Goal: Task Accomplishment & Management: Complete application form

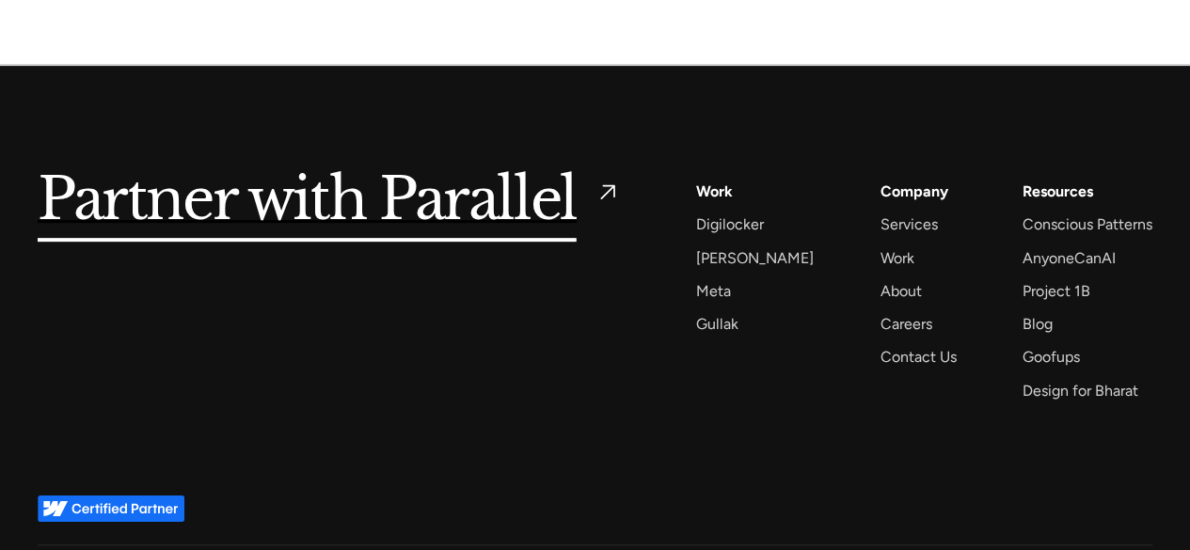
scroll to position [7435, 0]
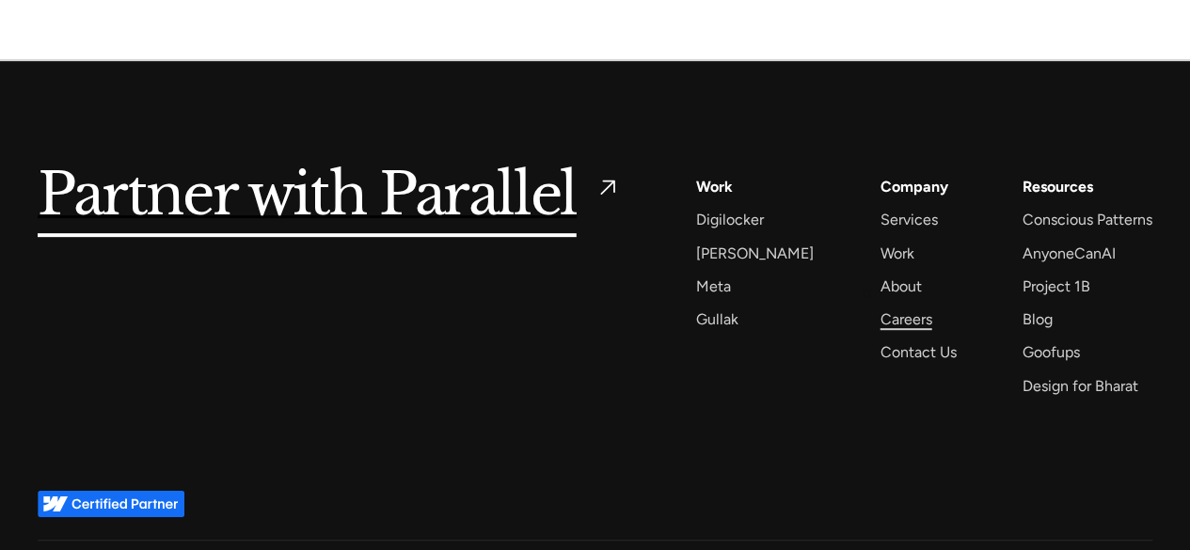
click at [879, 307] on div "Careers" at bounding box center [905, 319] width 52 height 25
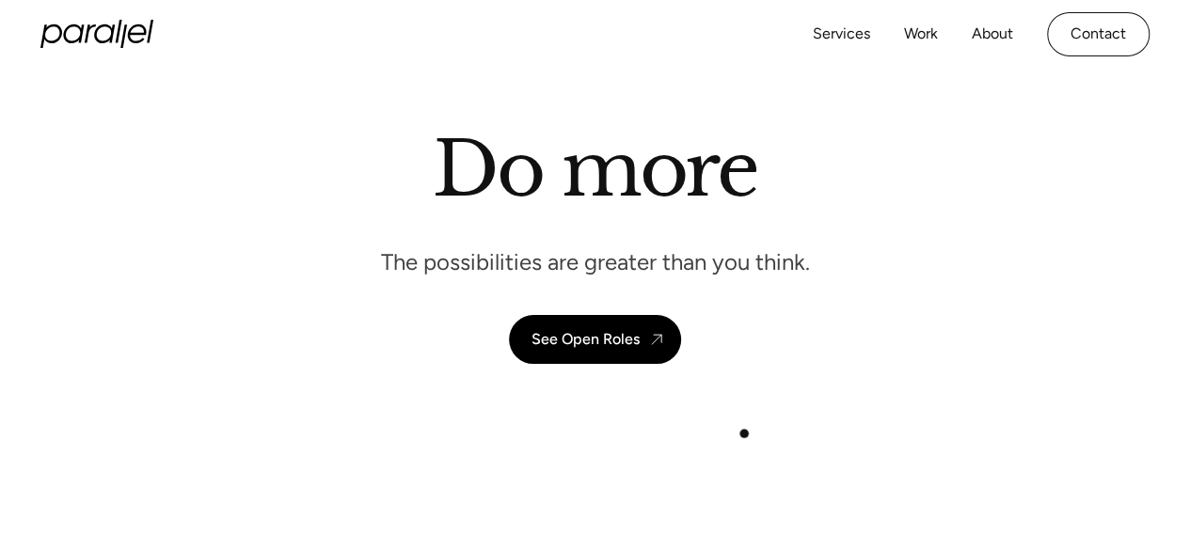
scroll to position [71, 0]
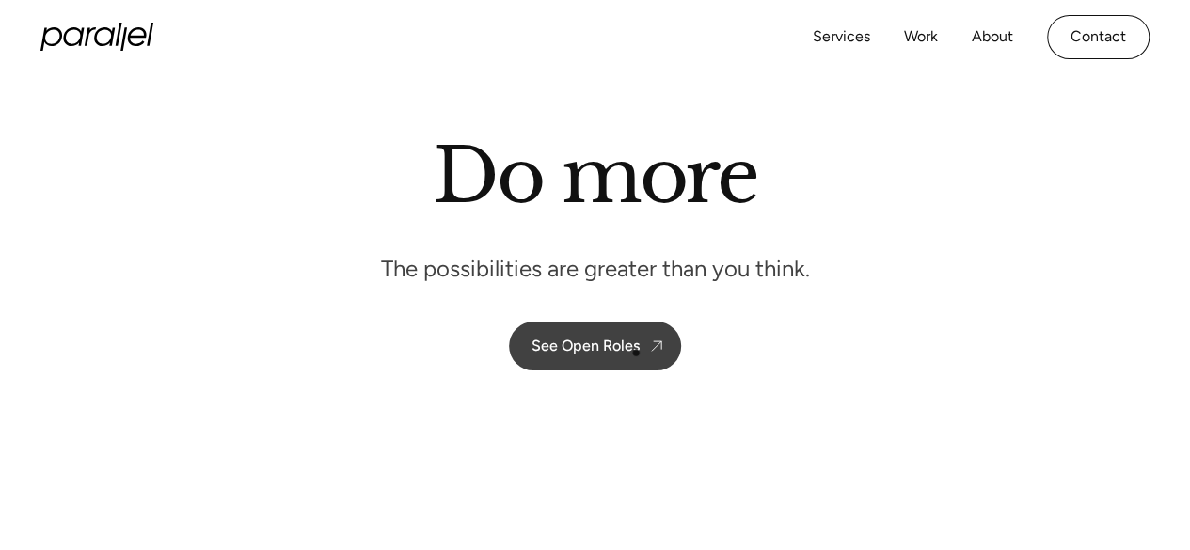
click at [636, 353] on div "See Open Roles" at bounding box center [585, 346] width 108 height 18
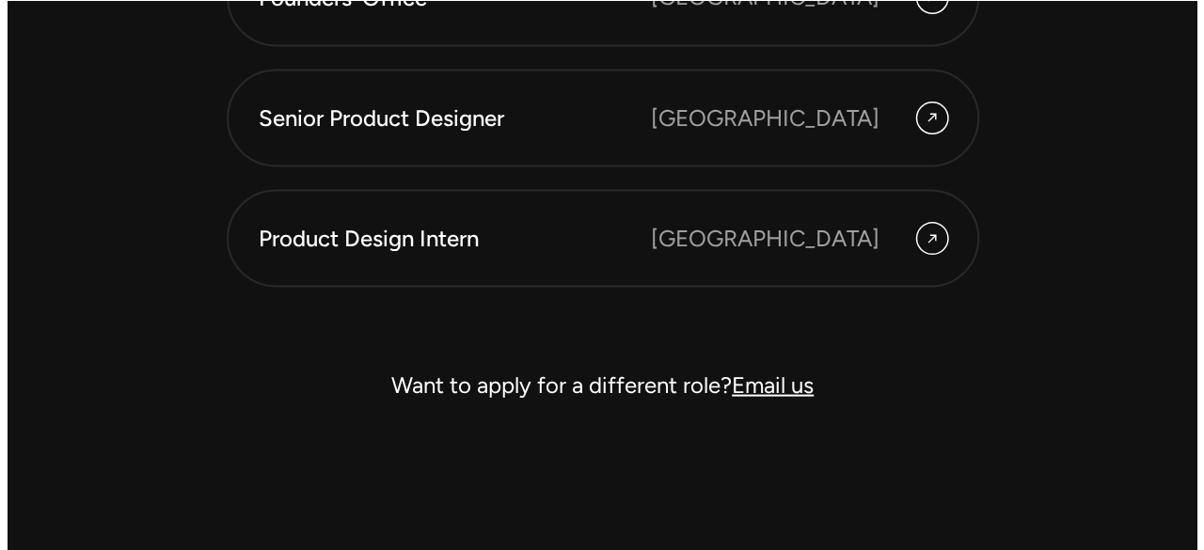
scroll to position [5403, 0]
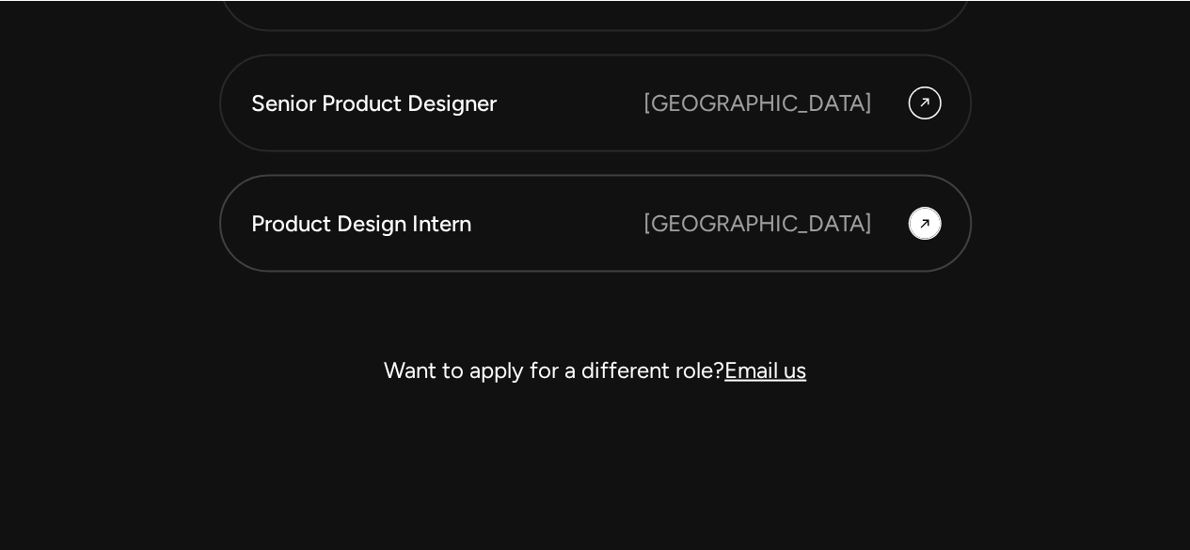
click at [799, 245] on link "Product Design Intern Bangalore" at bounding box center [595, 224] width 752 height 98
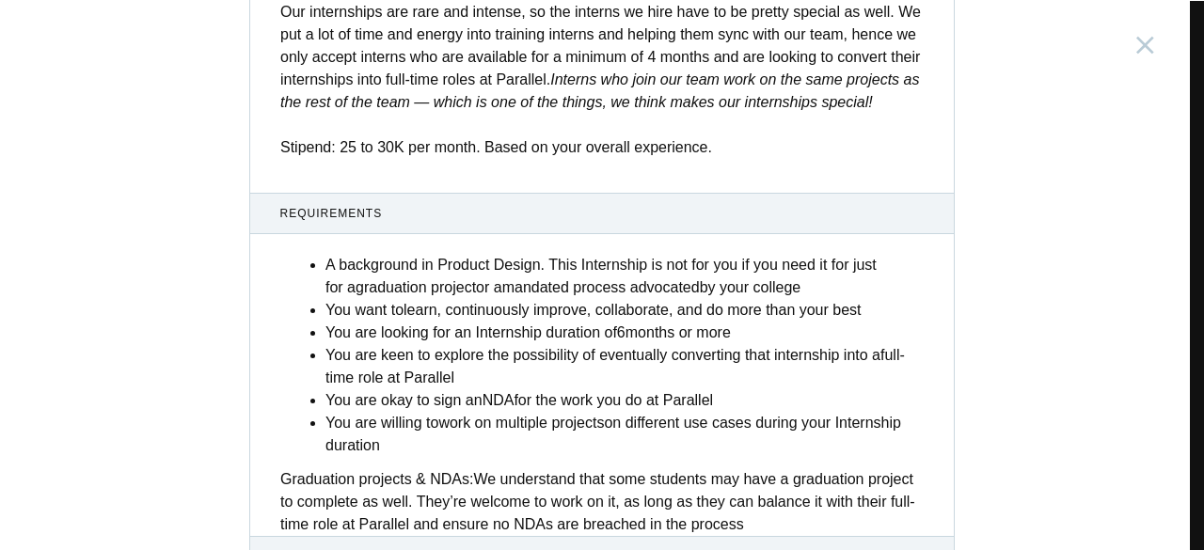
scroll to position [873, 0]
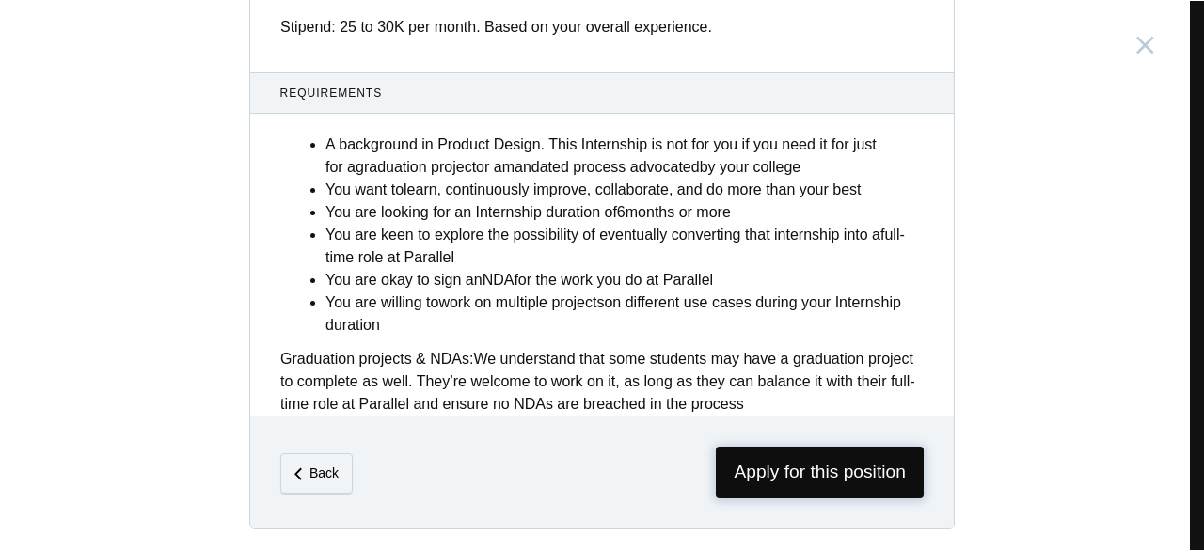
click at [797, 457] on span "Apply for this position" at bounding box center [820, 473] width 208 height 52
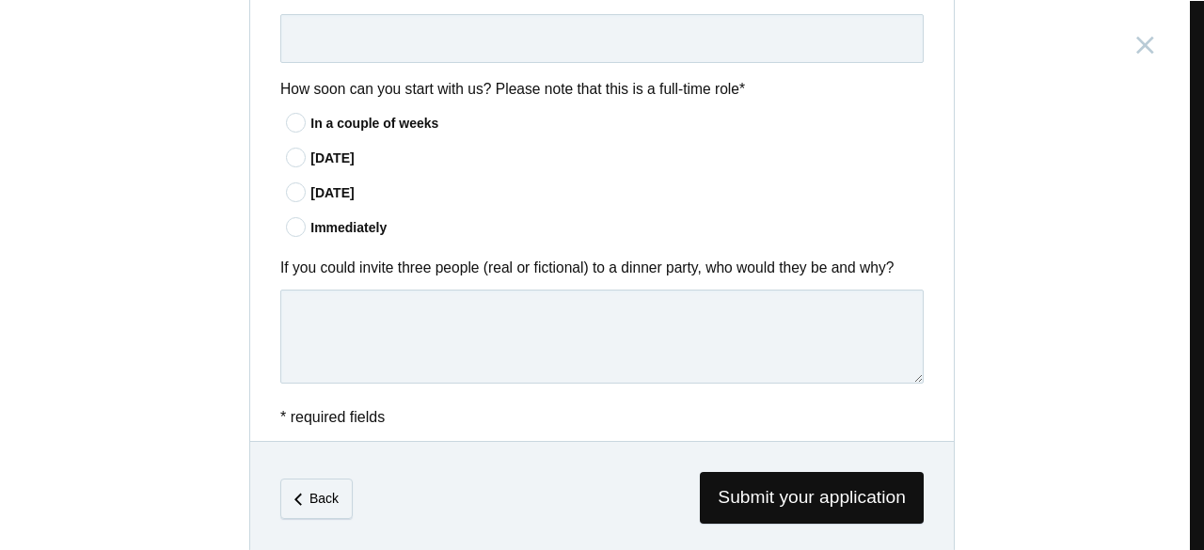
scroll to position [1656, 0]
